Goal: Transaction & Acquisition: Purchase product/service

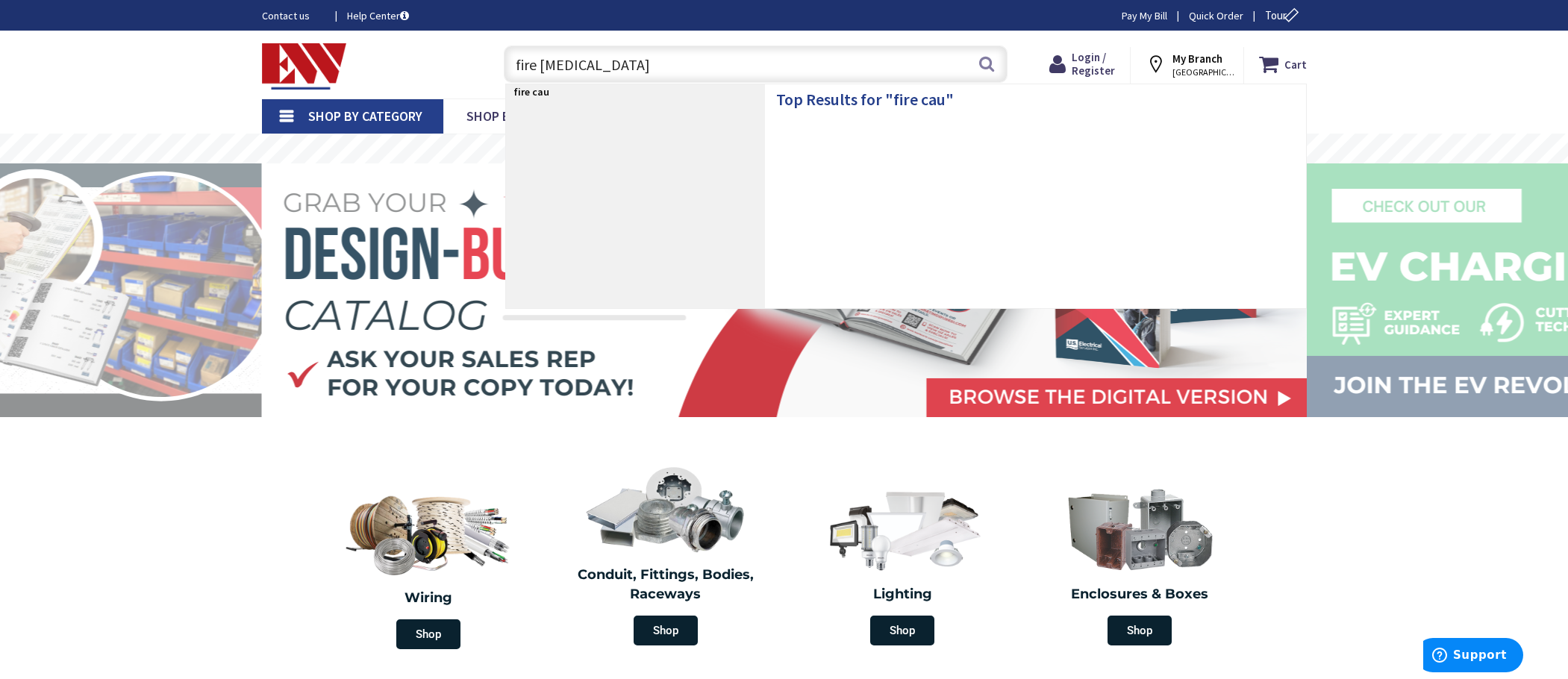
type input "fire caulk"
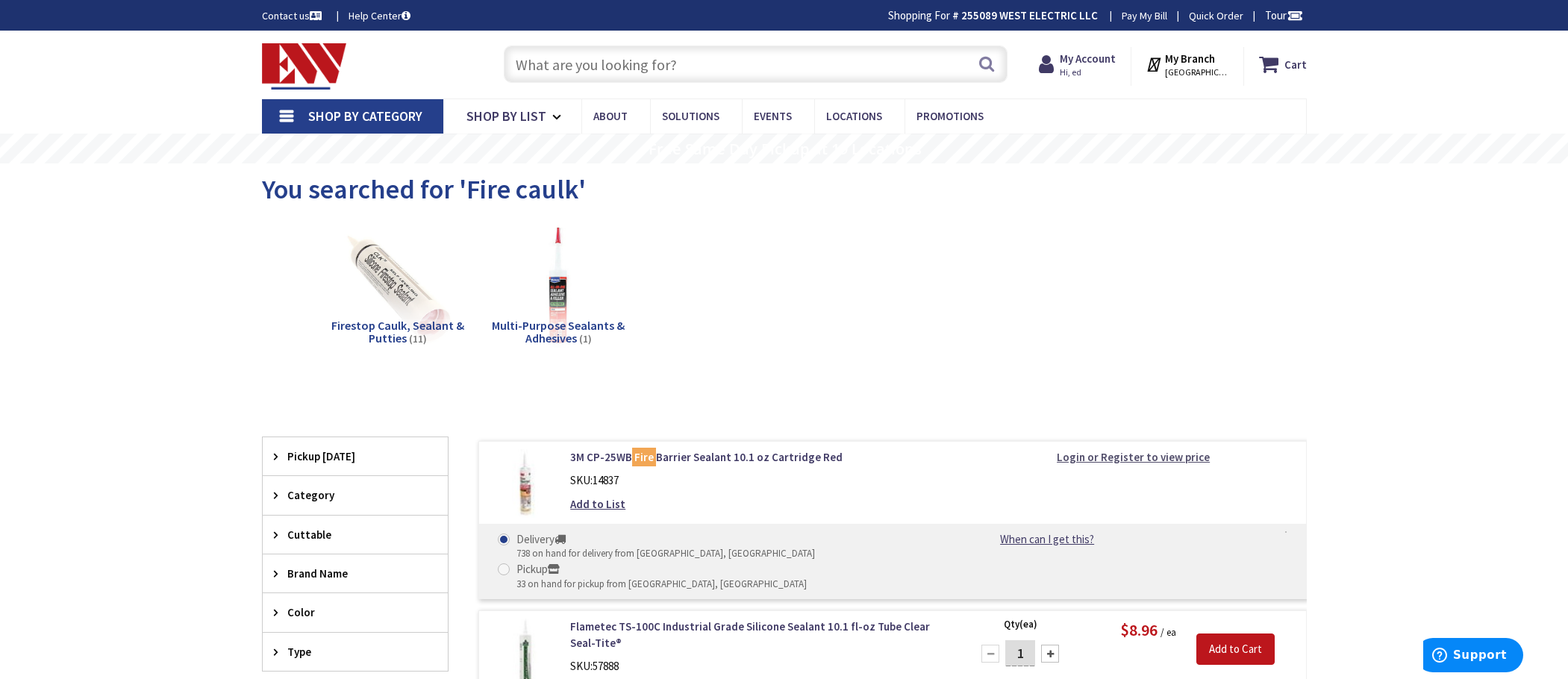
click at [1122, 459] on strong "Login or Register to view price" at bounding box center [1133, 456] width 153 height 14
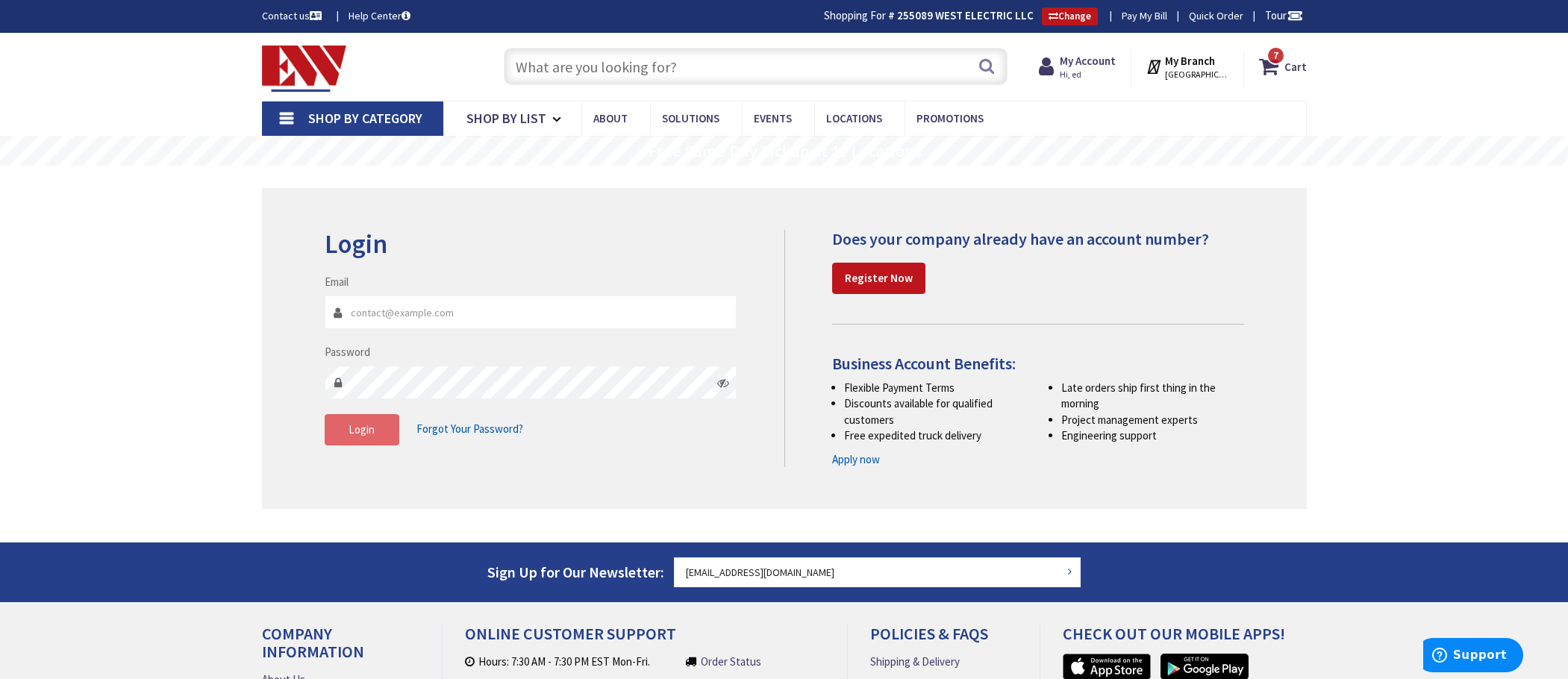
type input "[EMAIL_ADDRESS][DOMAIN_NAME]"
click at [346, 437] on button "Login" at bounding box center [362, 430] width 75 height 31
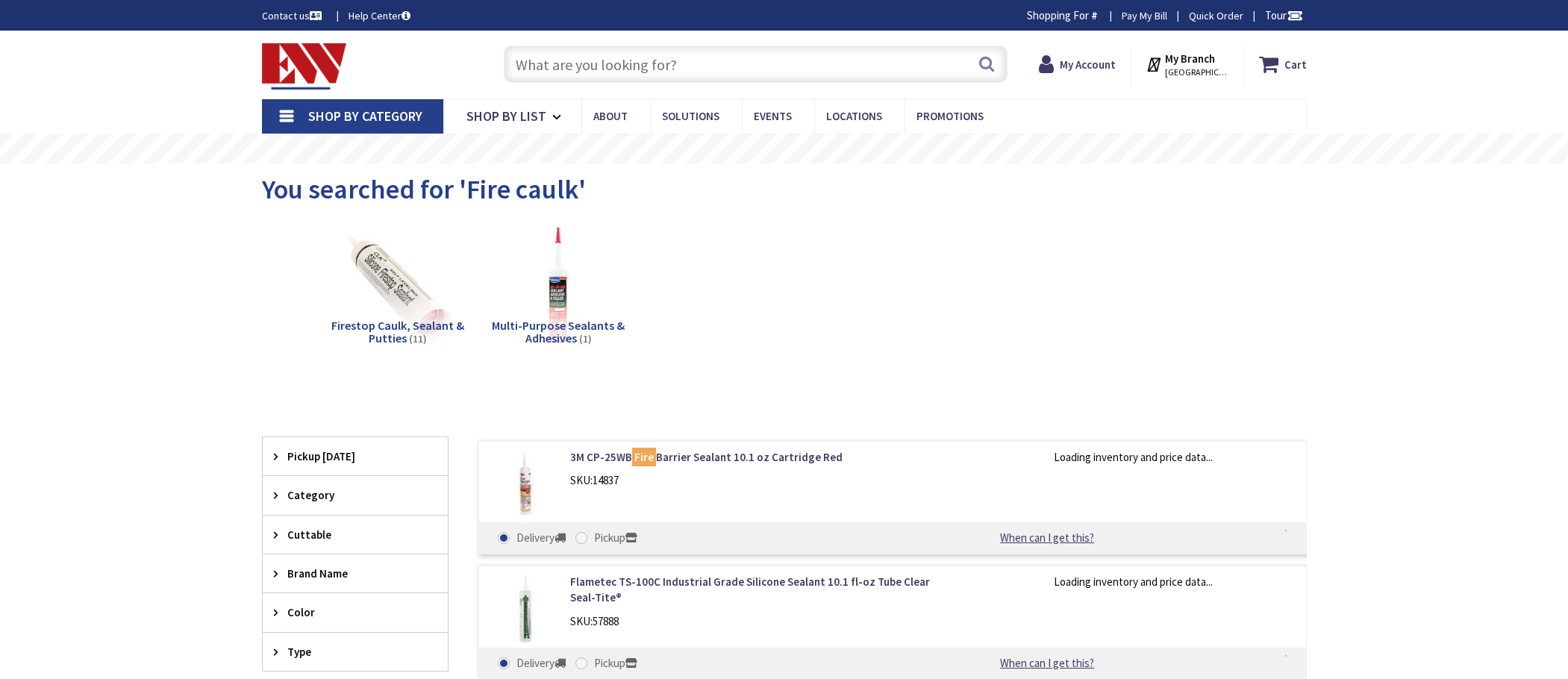
click at [617, 455] on link "3M CP-25WB Fire Barrier Sealant 10.1 oz Cartridge Red" at bounding box center [760, 456] width 380 height 16
